Goal: Task Accomplishment & Management: Manage account settings

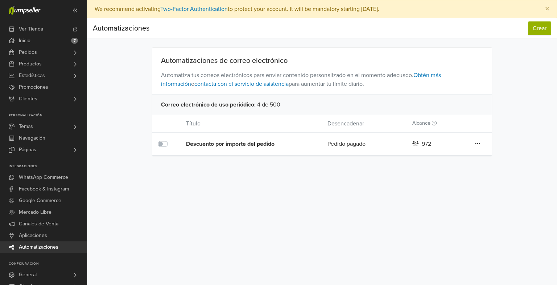
click at [171, 139] on label at bounding box center [171, 139] width 0 height 0
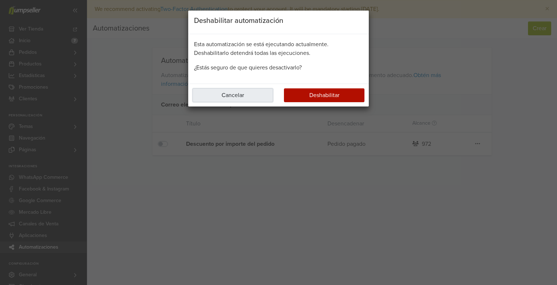
click at [250, 94] on button "Cancelar" at bounding box center [233, 95] width 81 height 14
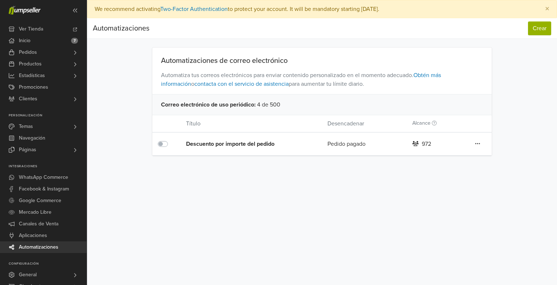
click at [479, 142] on icon at bounding box center [477, 143] width 5 height 6
click at [457, 157] on link "Editar" at bounding box center [451, 158] width 57 height 12
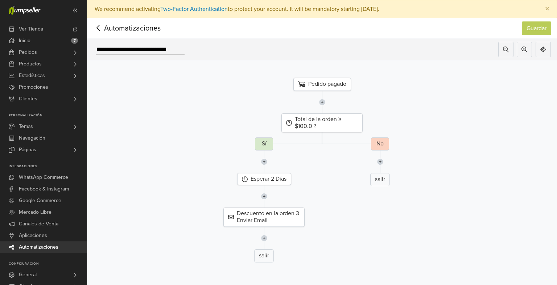
click at [96, 27] on icon at bounding box center [98, 27] width 11 height 9
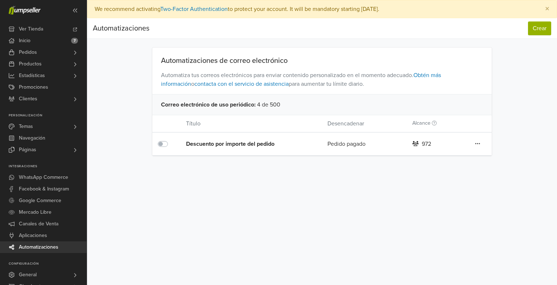
click at [171, 139] on label at bounding box center [171, 139] width 0 height 0
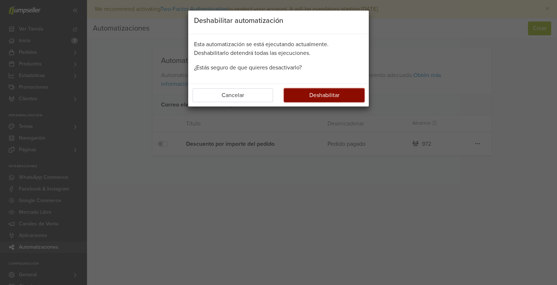
click at [332, 98] on button "Deshabilitar" at bounding box center [324, 95] width 81 height 14
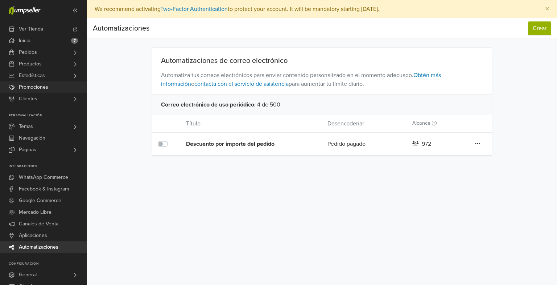
click at [66, 86] on link "Promociones" at bounding box center [43, 87] width 87 height 12
